Goal: Find specific page/section: Find specific page/section

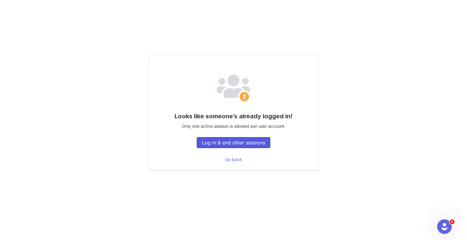
click at [229, 139] on button "Log in & end other sessions" at bounding box center [234, 142] width 74 height 11
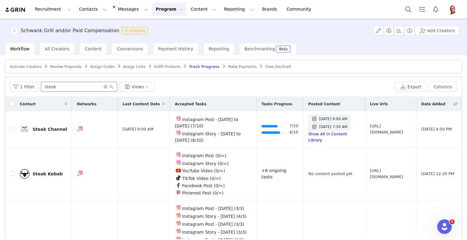
click at [70, 84] on input "steak" at bounding box center [79, 87] width 76 height 10
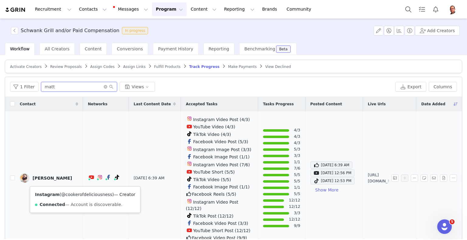
type input "matt"
drag, startPoint x: 85, startPoint y: 194, endPoint x: 89, endPoint y: 193, distance: 4.0
click at [85, 194] on link "@cookerofdeliciousness" at bounding box center [86, 194] width 51 height 5
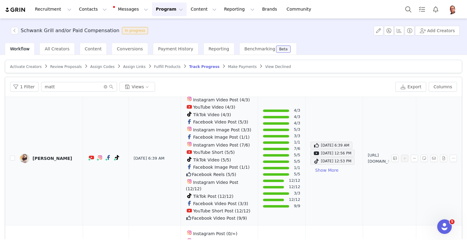
scroll to position [30, 0]
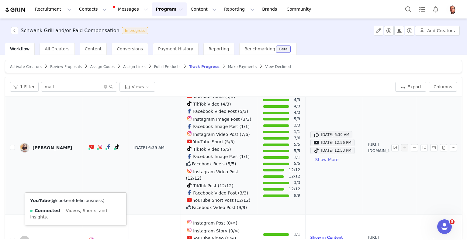
click at [76, 202] on link "@cookerofdeliciousness" at bounding box center [77, 200] width 51 height 5
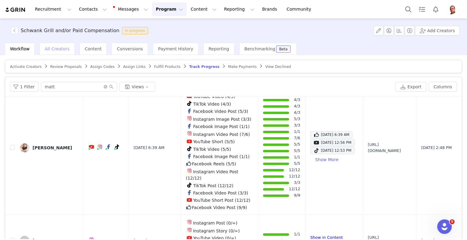
click at [63, 49] on span "All Creators" at bounding box center [57, 48] width 25 height 5
